Goal: Navigation & Orientation: Find specific page/section

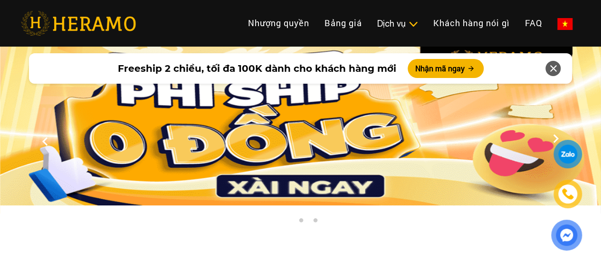
scroll to position [333, 0]
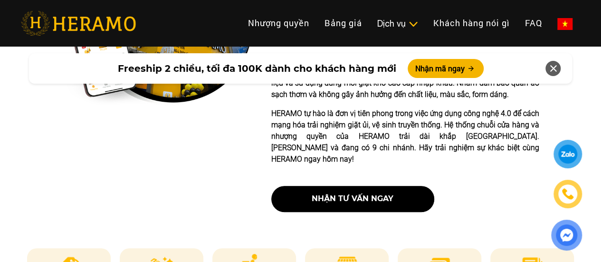
click at [551, 71] on icon at bounding box center [553, 68] width 11 height 17
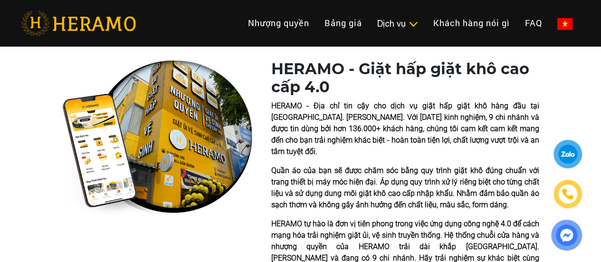
scroll to position [190, 0]
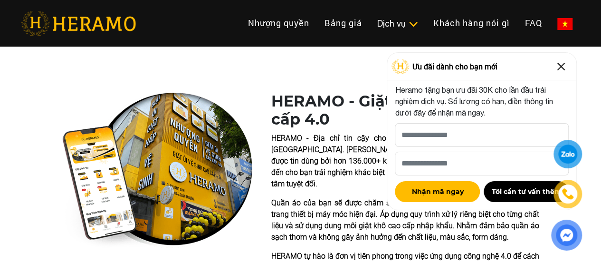
click at [564, 64] on img at bounding box center [561, 66] width 15 height 15
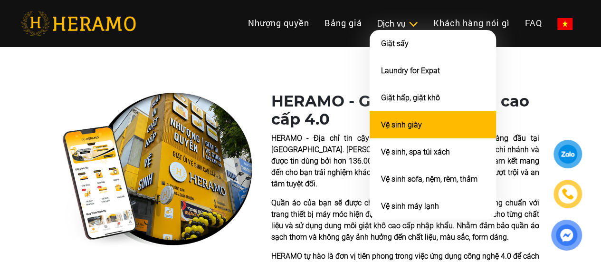
click at [381, 129] on link "Vệ sinh giày" at bounding box center [401, 124] width 41 height 9
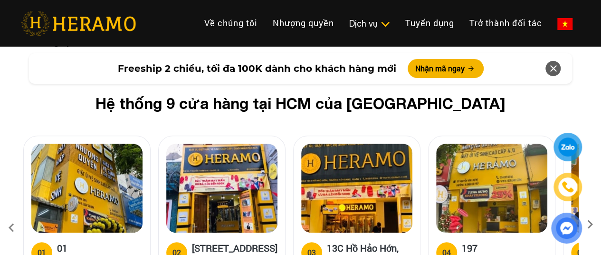
scroll to position [3803, 5]
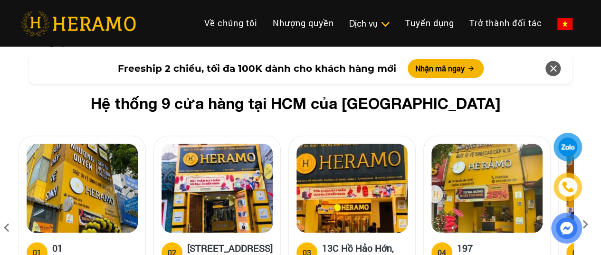
click at [588, 172] on div at bounding box center [567, 188] width 46 height 111
click at [585, 172] on div at bounding box center [567, 188] width 46 height 111
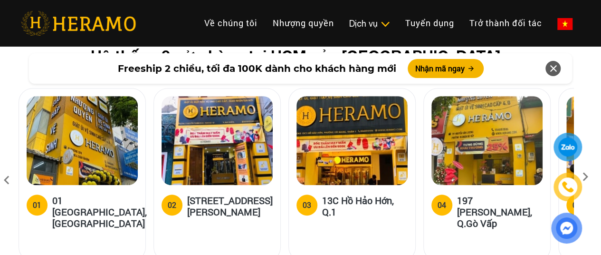
click at [585, 177] on icon at bounding box center [585, 180] width 17 height 6
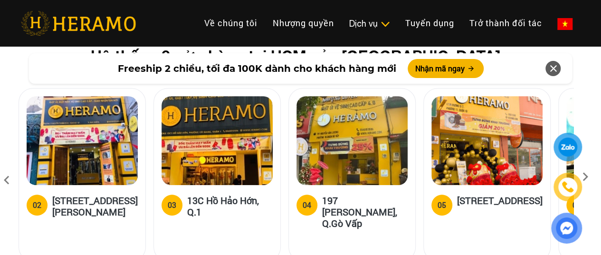
click at [585, 177] on icon at bounding box center [585, 180] width 17 height 6
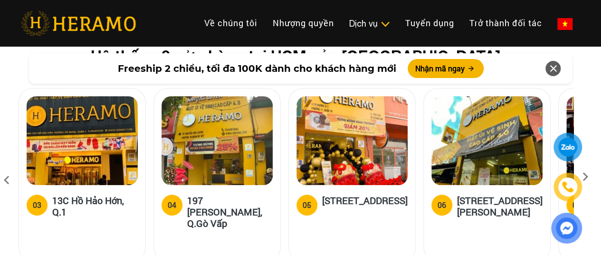
click at [585, 177] on icon at bounding box center [585, 180] width 17 height 6
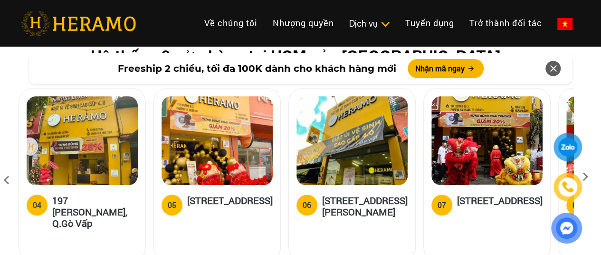
click at [585, 177] on icon at bounding box center [585, 180] width 17 height 6
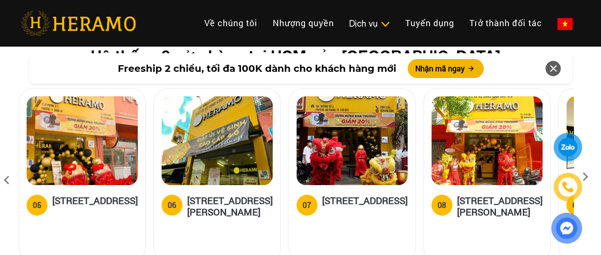
click at [585, 177] on icon at bounding box center [585, 180] width 17 height 6
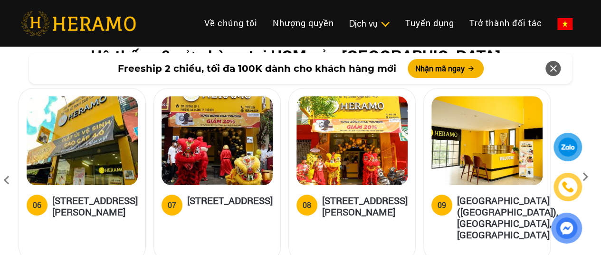
click at [585, 177] on icon at bounding box center [585, 180] width 17 height 6
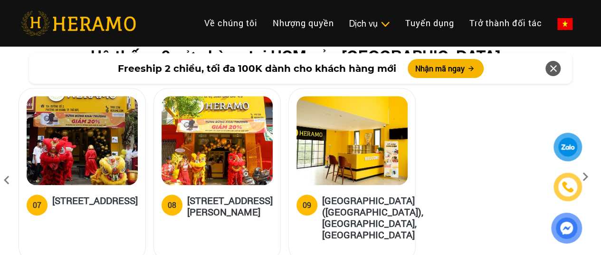
click at [585, 177] on icon at bounding box center [585, 180] width 17 height 6
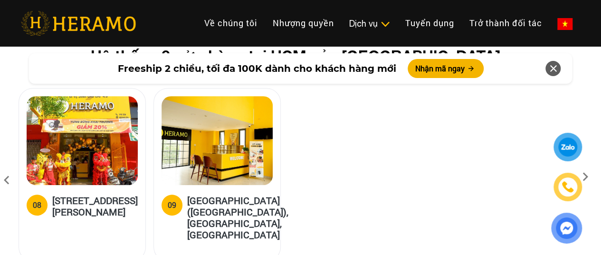
click at [585, 177] on icon at bounding box center [585, 180] width 17 height 6
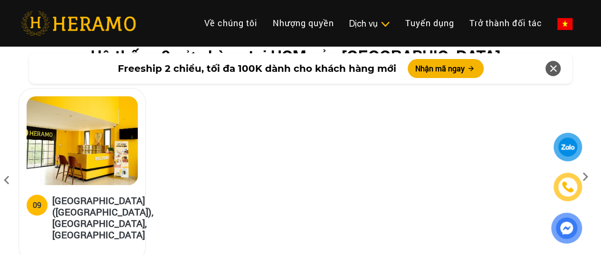
click at [585, 177] on icon at bounding box center [585, 180] width 17 height 6
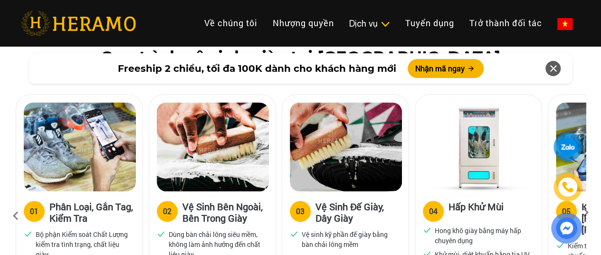
click at [585, 120] on img at bounding box center [612, 146] width 112 height 89
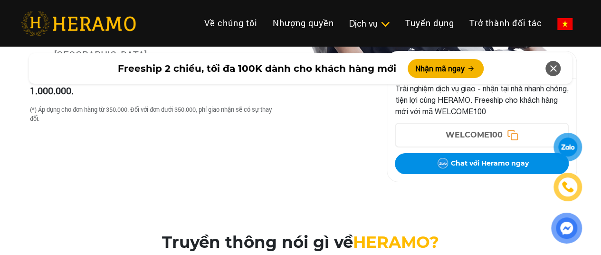
click at [553, 70] on icon at bounding box center [553, 68] width 11 height 17
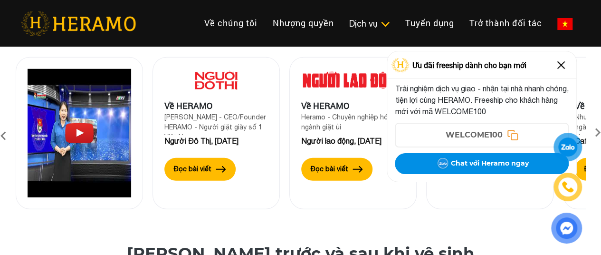
scroll to position [3216, 0]
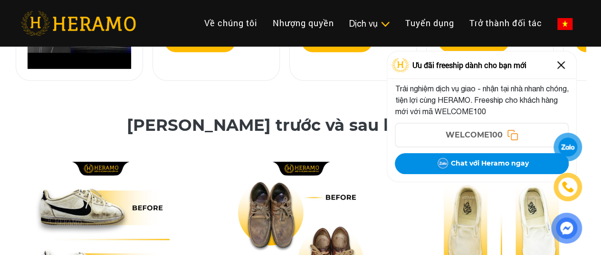
click at [561, 62] on img at bounding box center [561, 65] width 15 height 15
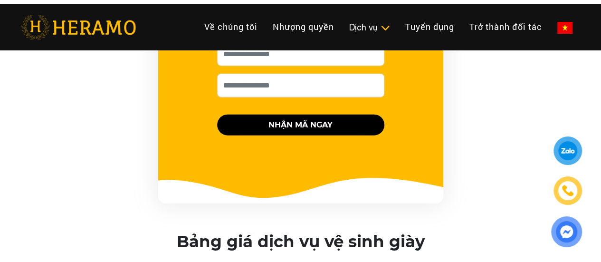
scroll to position [1267, 0]
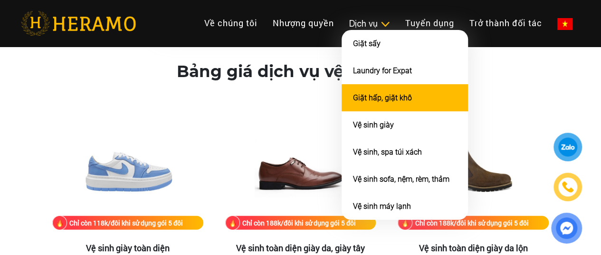
click at [353, 101] on link "Giặt hấp, giặt khô" at bounding box center [382, 97] width 59 height 9
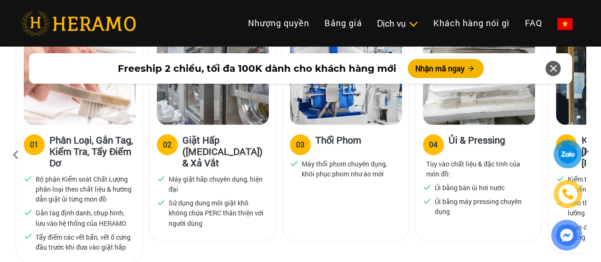
scroll to position [713, 0]
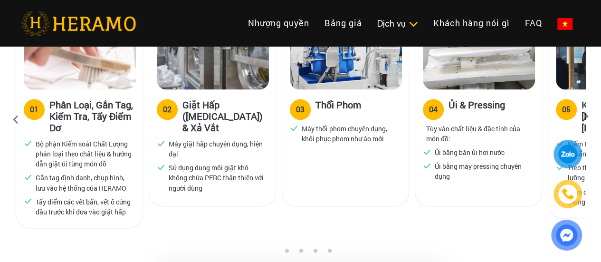
click at [586, 116] on icon at bounding box center [586, 119] width 17 height 6
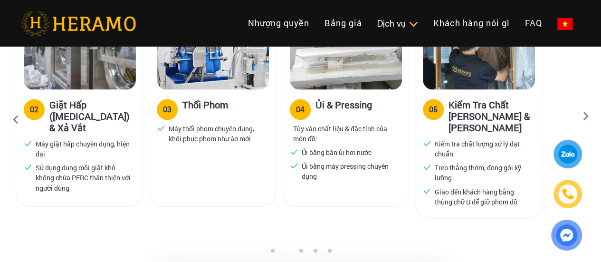
click at [586, 116] on icon at bounding box center [586, 119] width 17 height 6
